Goal: Information Seeking & Learning: Check status

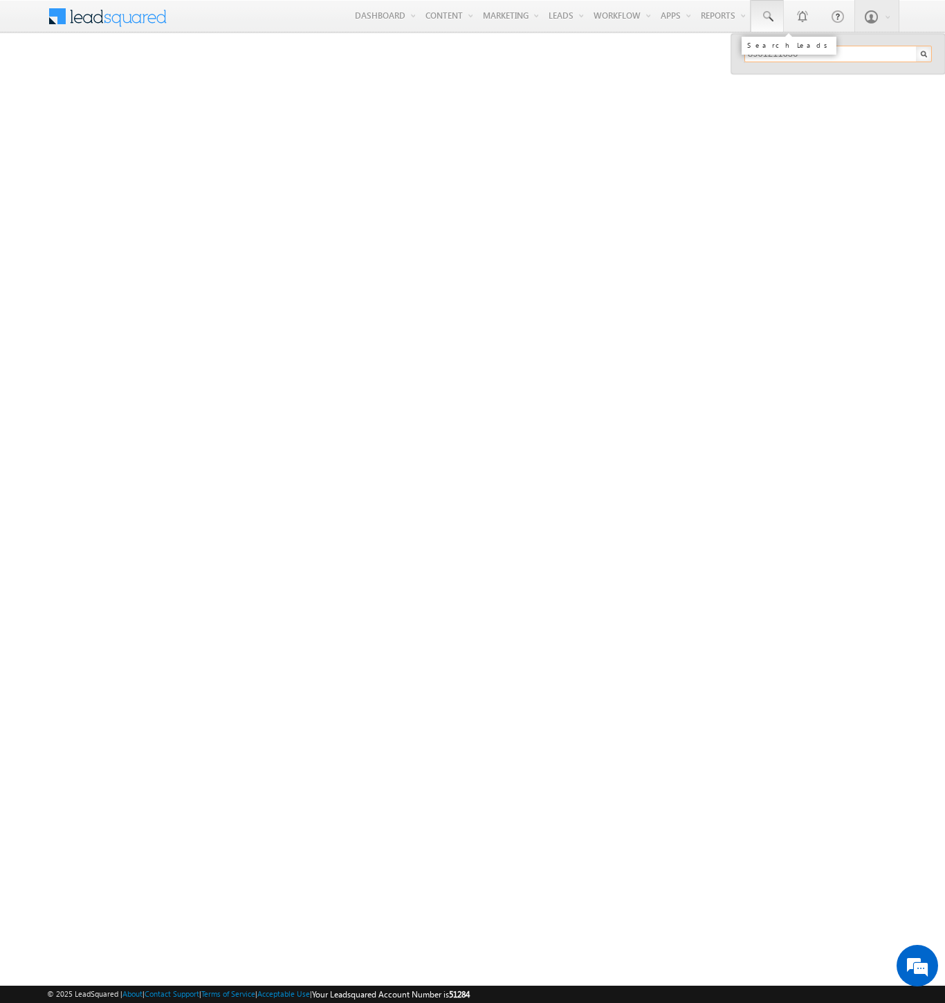
type input "8901211636"
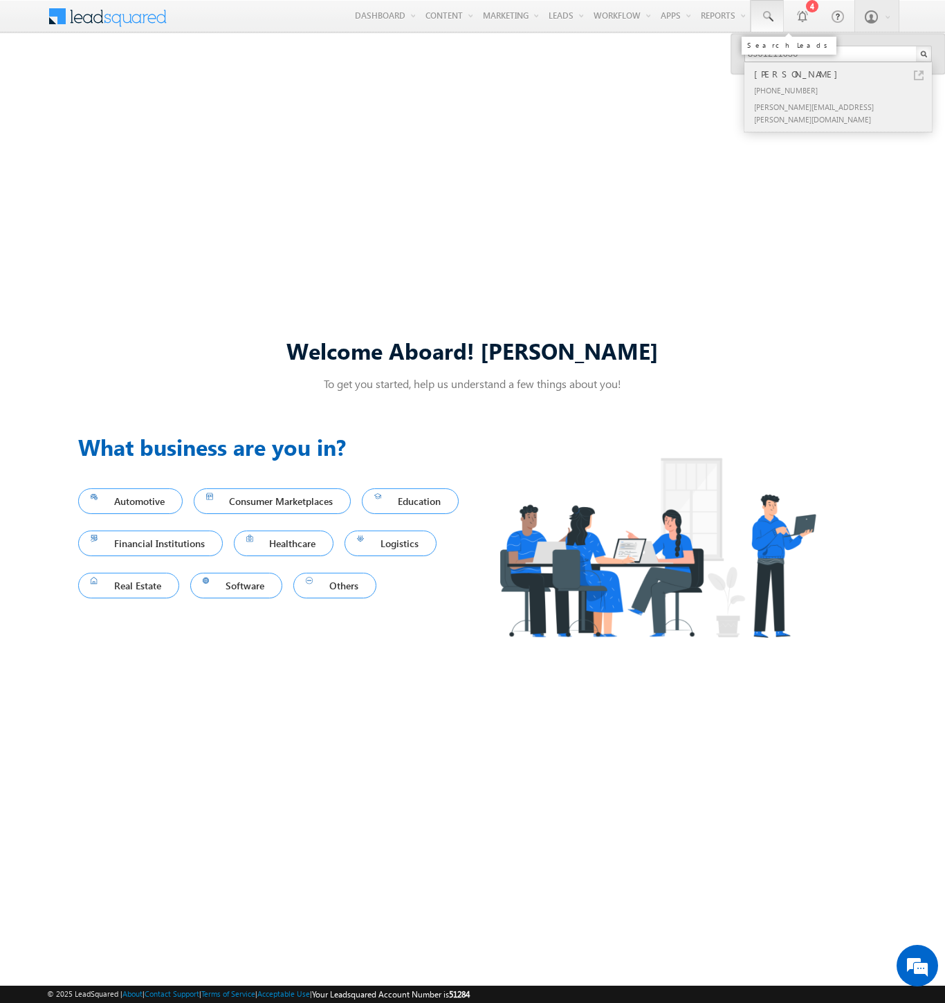
click at [844, 74] on div "[PERSON_NAME]" at bounding box center [843, 73] width 185 height 15
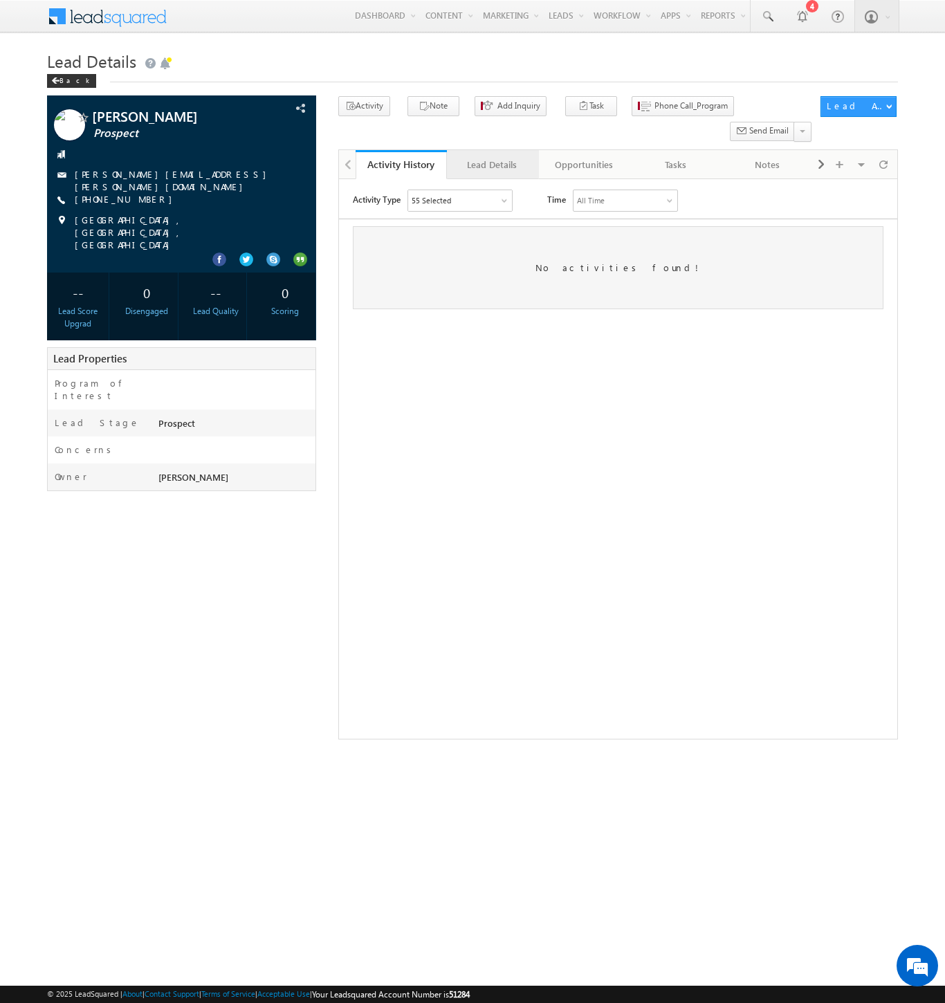
click at [492, 156] on div "Lead Details" at bounding box center [492, 164] width 68 height 17
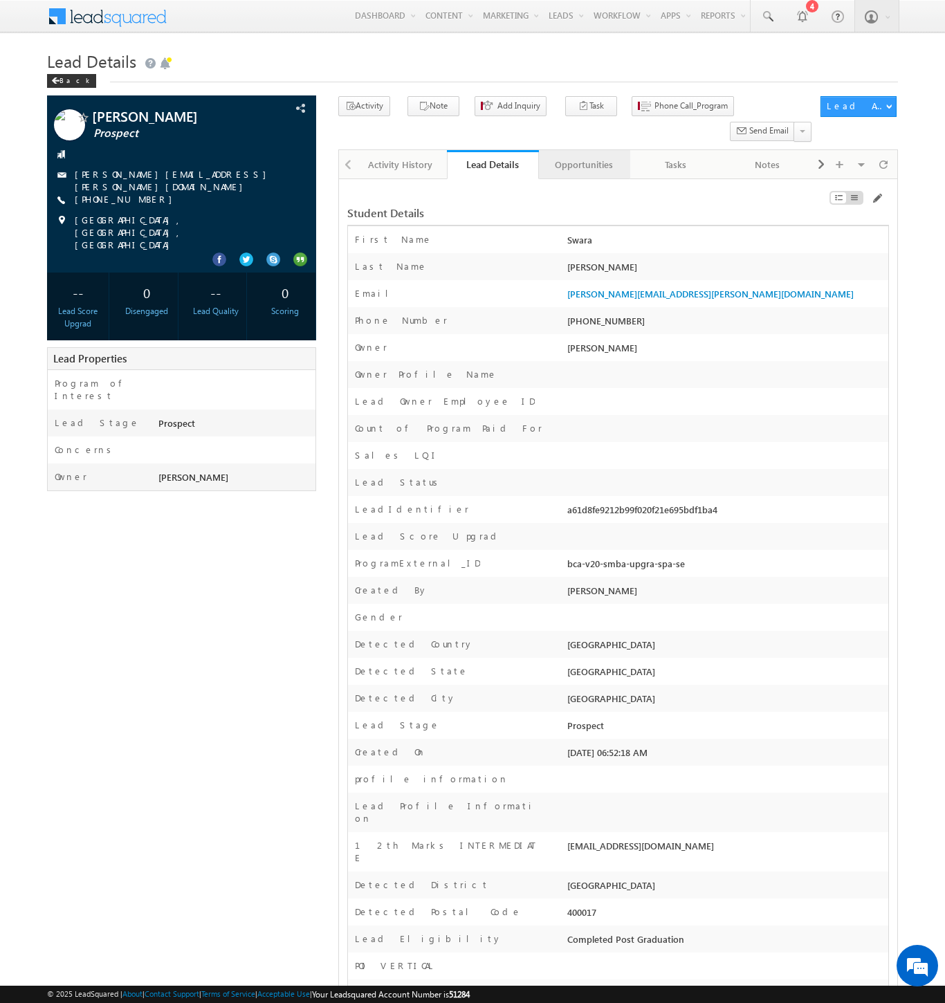
click at [583, 156] on div "Opportunities" at bounding box center [584, 164] width 68 height 17
